Goal: Check status

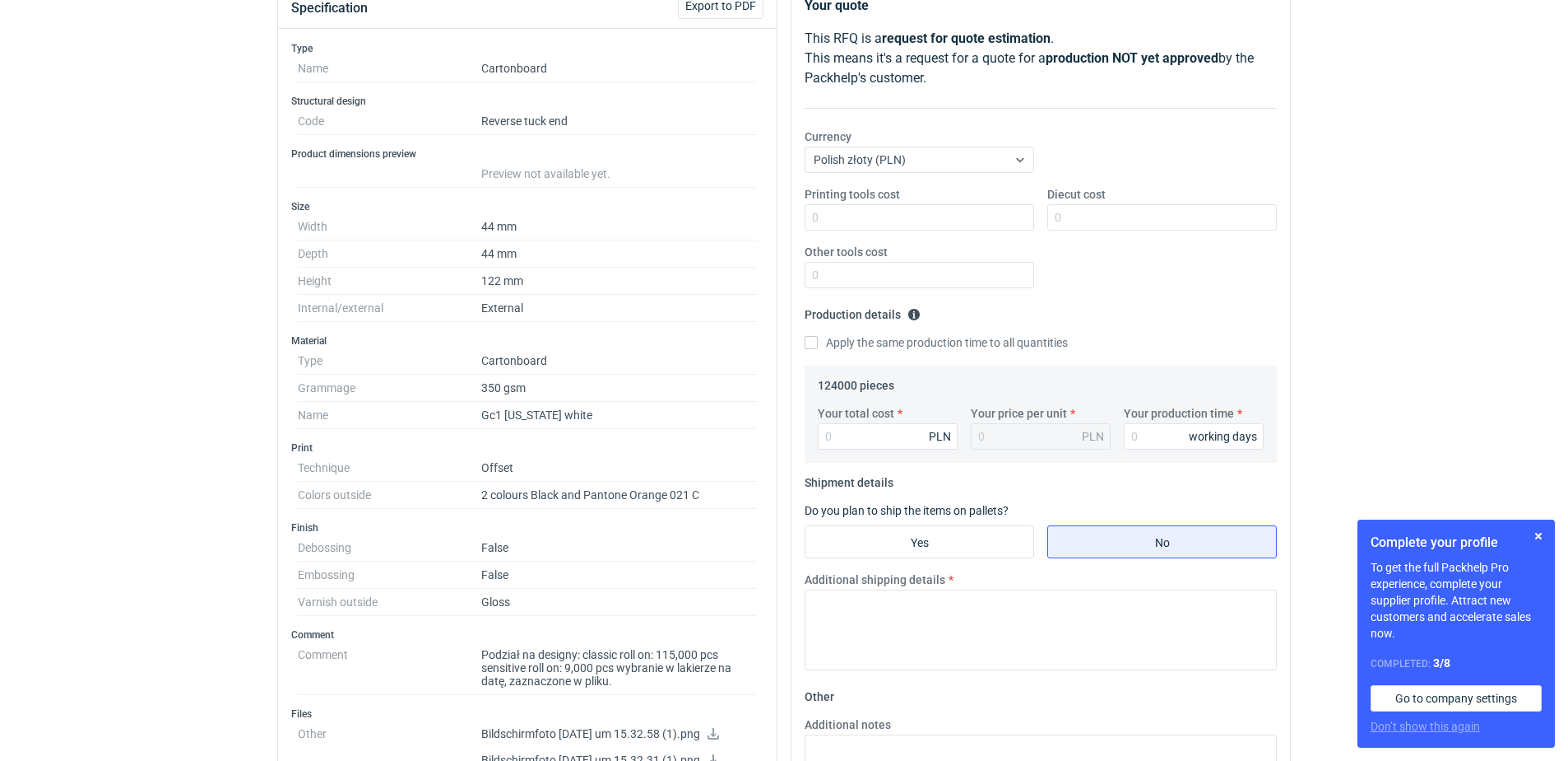
scroll to position [247, 0]
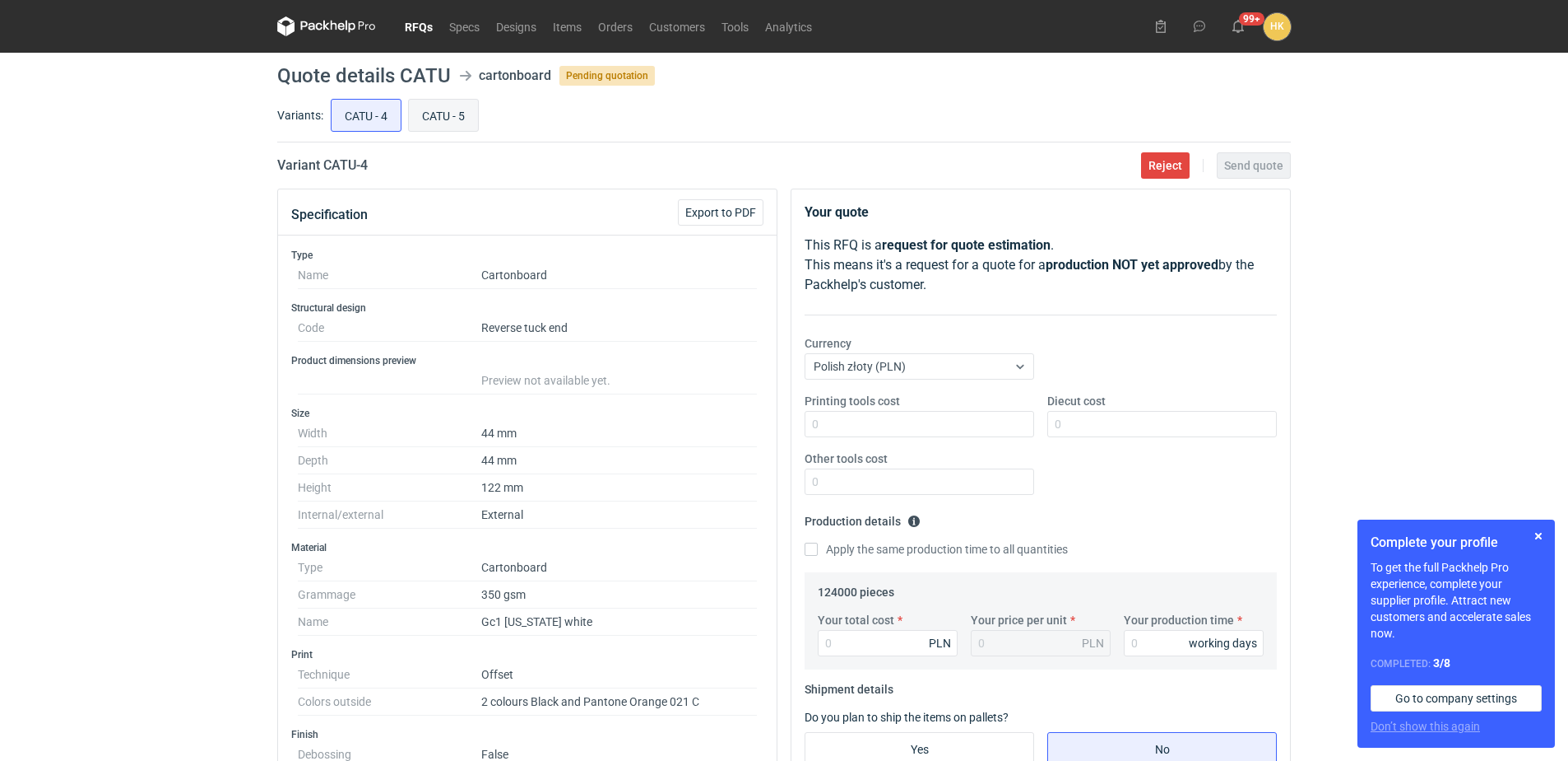
click at [441, 116] on input "CATU - 5" at bounding box center [443, 115] width 70 height 32
radio input "true"
